Goal: Information Seeking & Learning: Learn about a topic

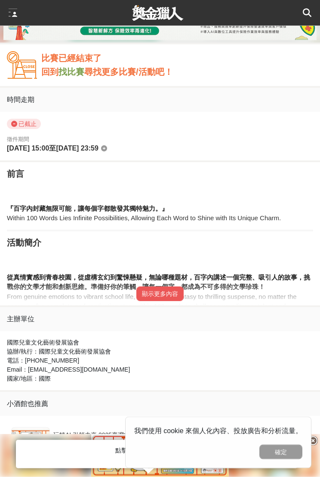
scroll to position [379, 0]
click at [164, 296] on button "顯示更多內容" at bounding box center [159, 293] width 47 height 15
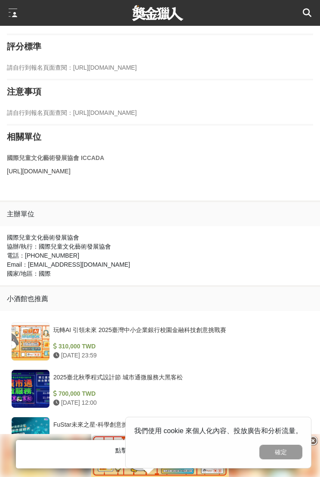
scroll to position [893, 0]
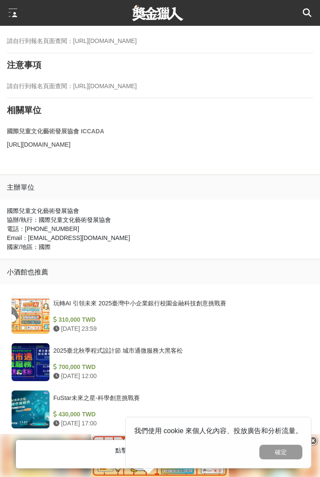
click at [255, 308] on div "玩轉AI 引領未來 2025臺灣中小企業銀行校園金融科技創意挑戰賽" at bounding box center [179, 307] width 252 height 16
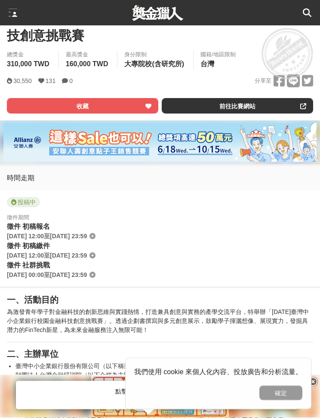
scroll to position [254, 0]
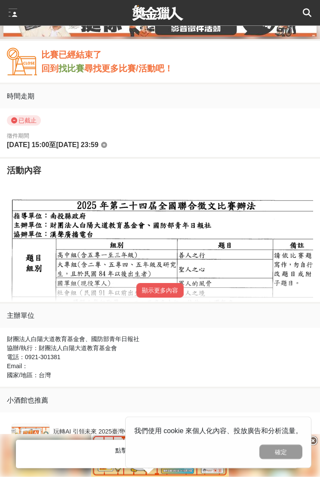
scroll to position [395, 0]
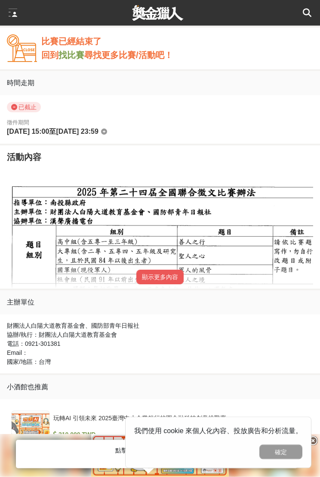
click at [174, 274] on button "顯示更多內容" at bounding box center [159, 277] width 47 height 15
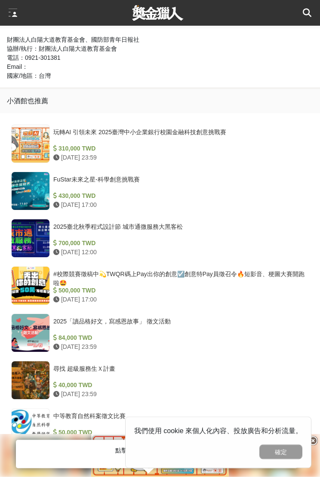
scroll to position [1071, 0]
click at [268, 288] on div "500,000 TWD" at bounding box center [179, 290] width 252 height 9
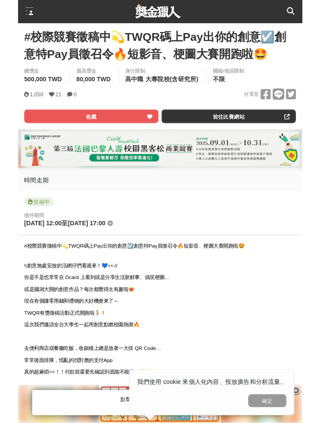
scroll to position [251, 0]
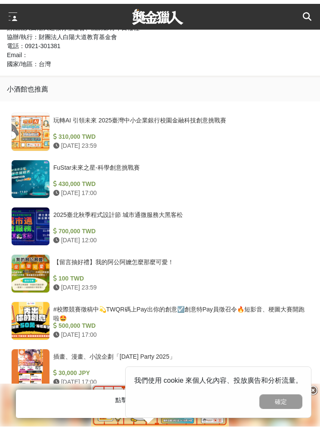
scroll to position [1031, 0]
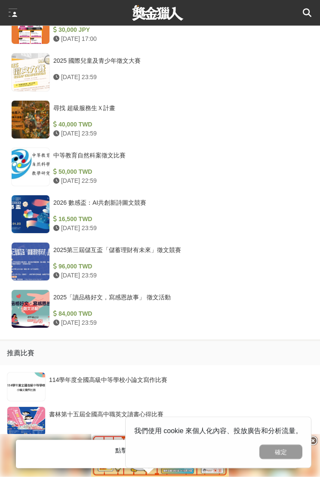
click at [173, 311] on div "84,000 TWD" at bounding box center [179, 313] width 252 height 9
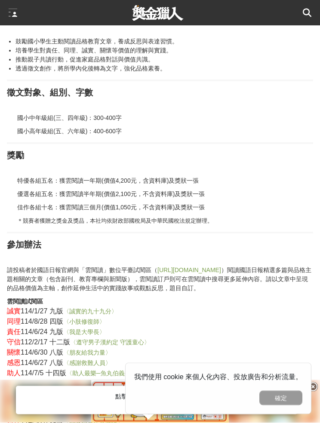
scroll to position [520, 0]
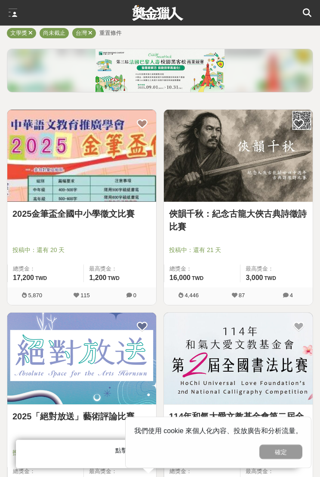
scroll to position [51, 0]
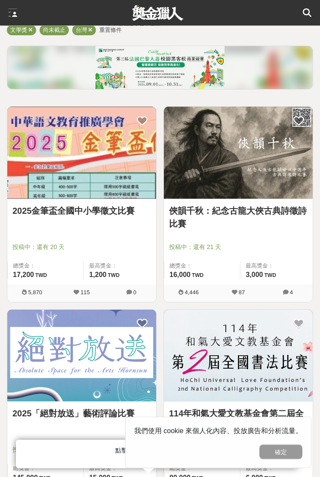
click at [34, 138] on img at bounding box center [81, 153] width 149 height 92
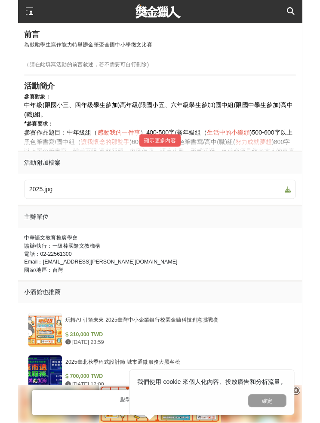
scroll to position [376, 0]
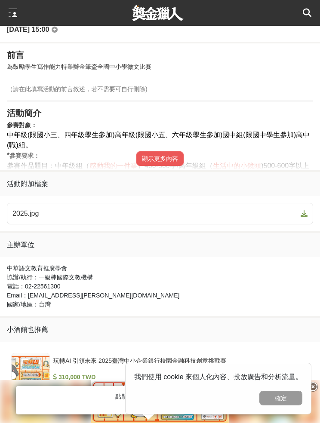
click at [180, 151] on button "顯示更多內容" at bounding box center [159, 158] width 47 height 15
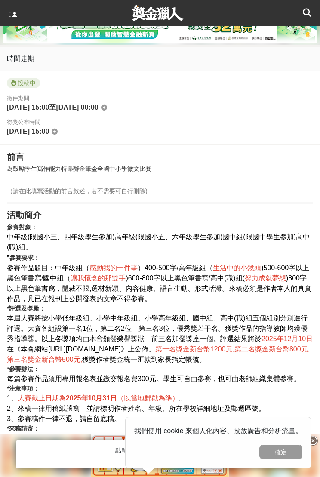
scroll to position [275, 0]
